Goal: Task Accomplishment & Management: Complete application form

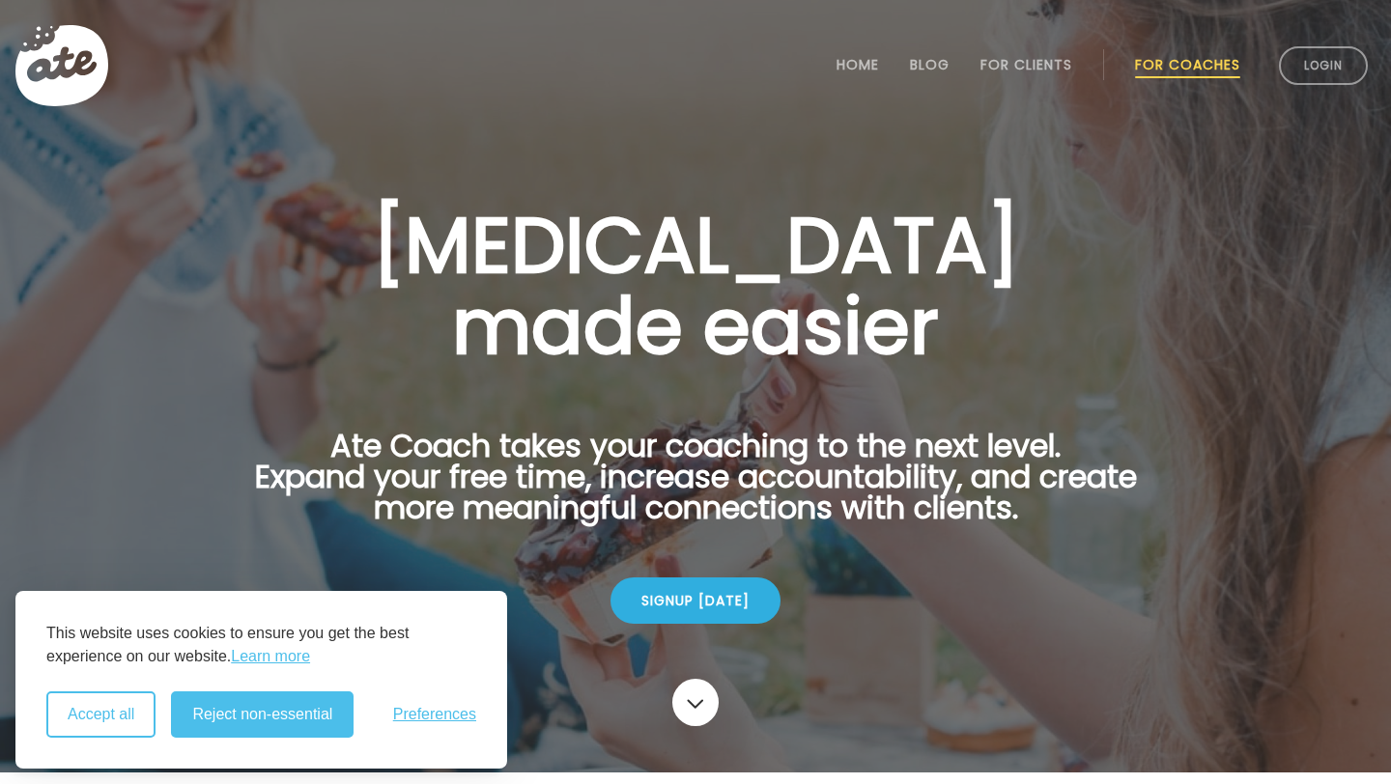
click at [114, 704] on button "Accept all" at bounding box center [100, 715] width 109 height 46
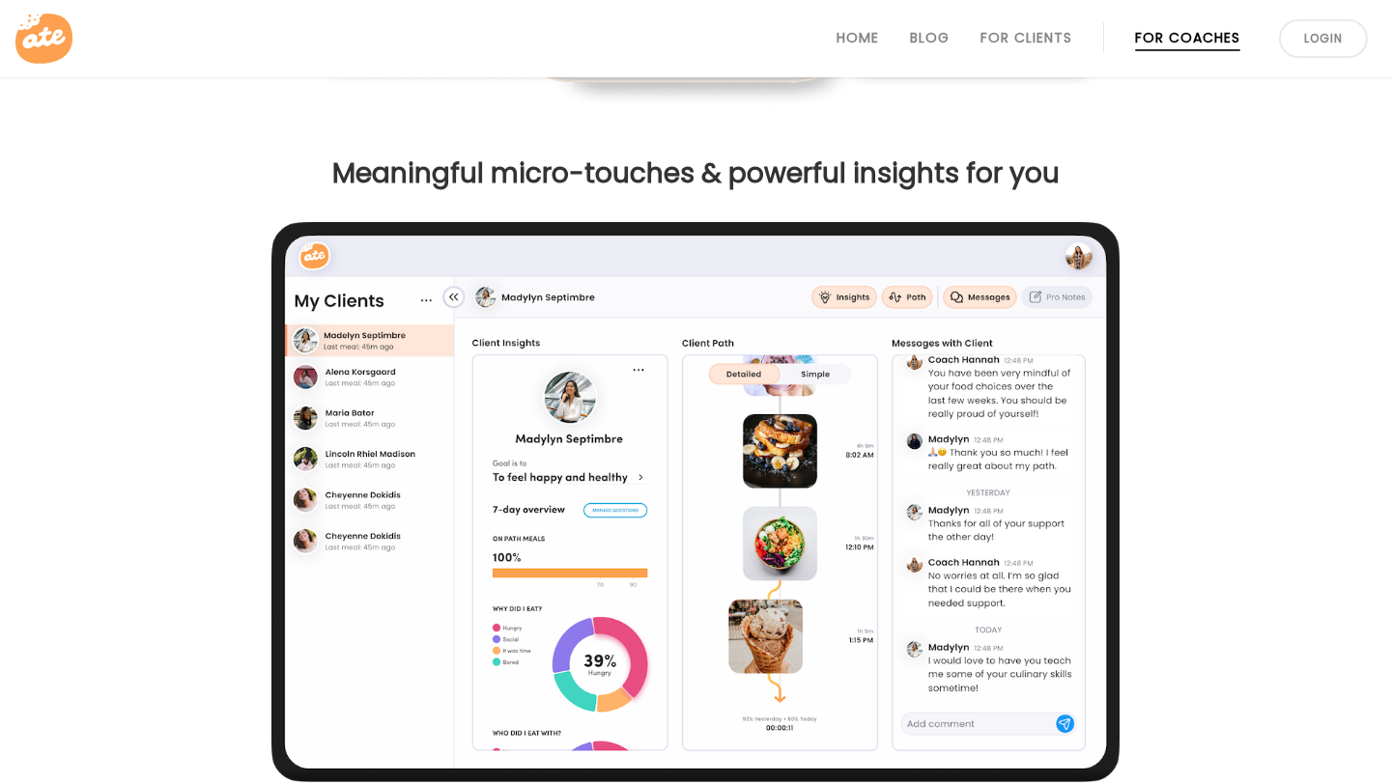
scroll to position [1475, 0]
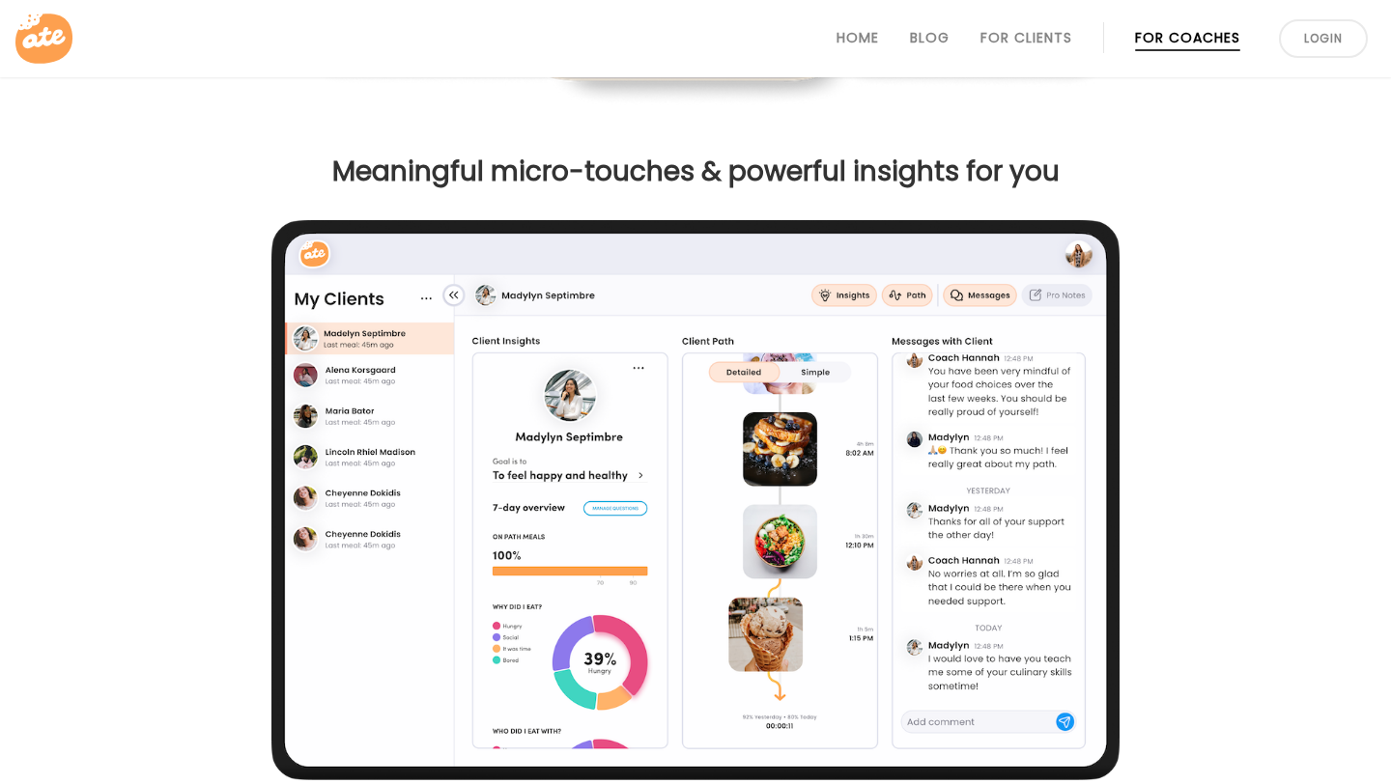
click at [1177, 44] on link "For Coaches" at bounding box center [1187, 37] width 105 height 15
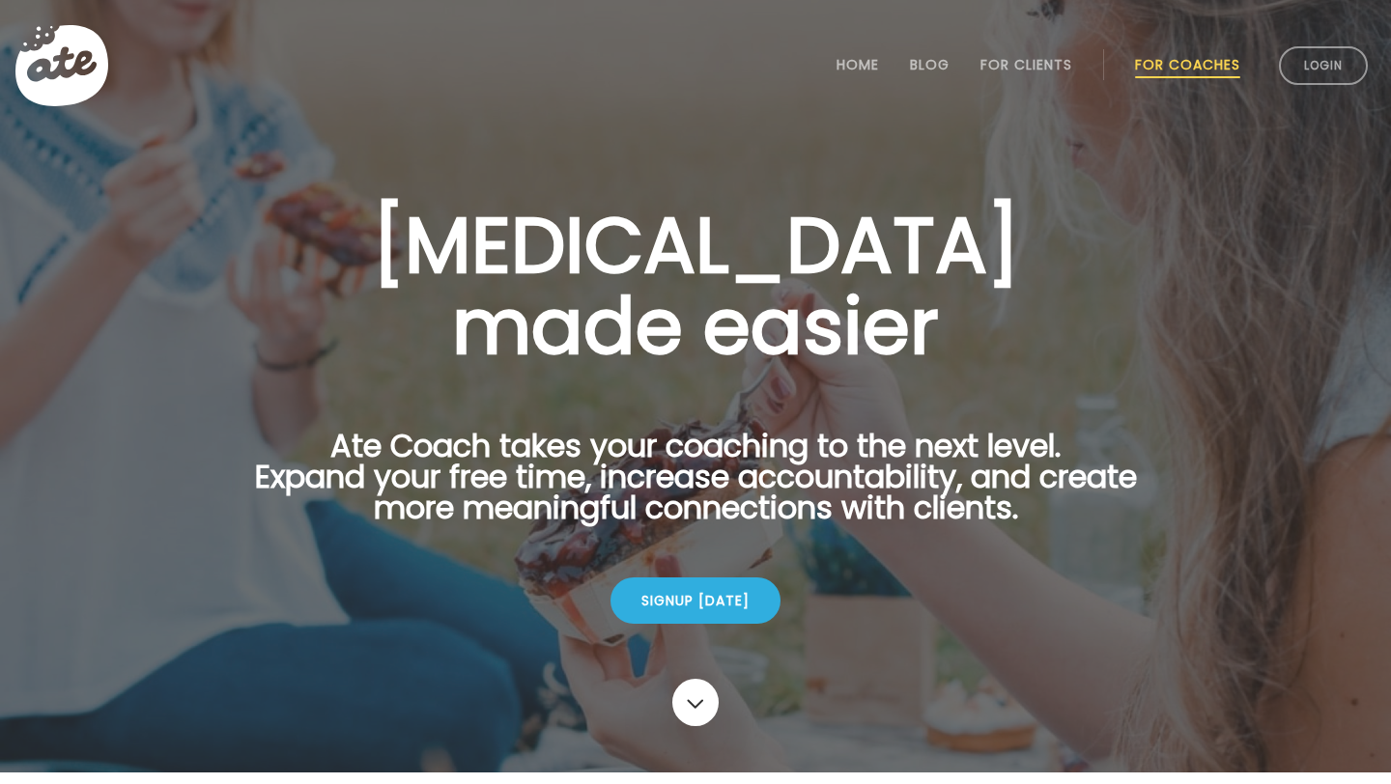
click at [734, 570] on div "Signup today" at bounding box center [695, 601] width 943 height 62
click at [733, 611] on div "Signup today" at bounding box center [696, 601] width 170 height 46
